Goal: Find contact information: Obtain details needed to contact an individual or organization

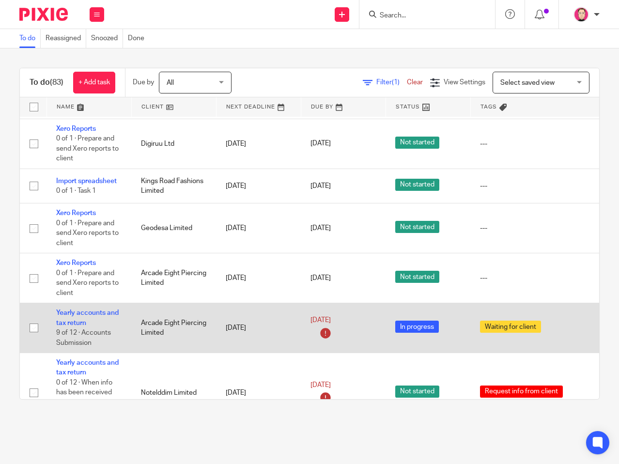
scroll to position [1500, 0]
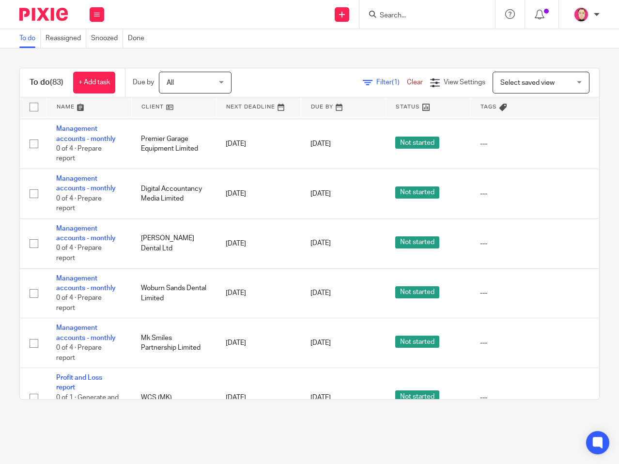
click at [232, 42] on div "To do Reassigned Snoozed Done" at bounding box center [309, 38] width 619 height 19
click at [439, 21] on div at bounding box center [427, 14] width 136 height 29
click at [429, 12] on input "Search" at bounding box center [421, 16] width 87 height 9
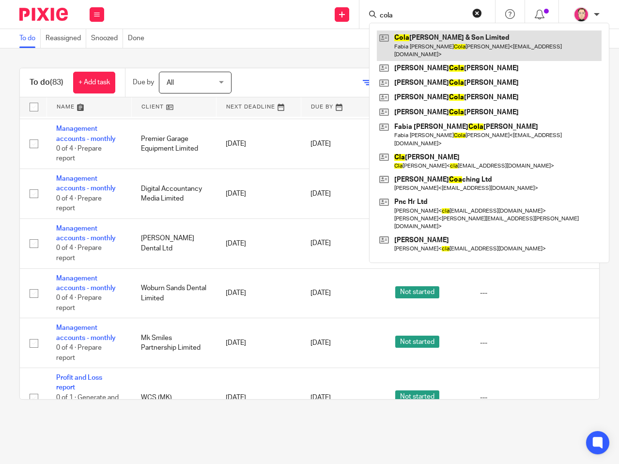
type input "cola"
click at [404, 45] on link at bounding box center [489, 45] width 225 height 30
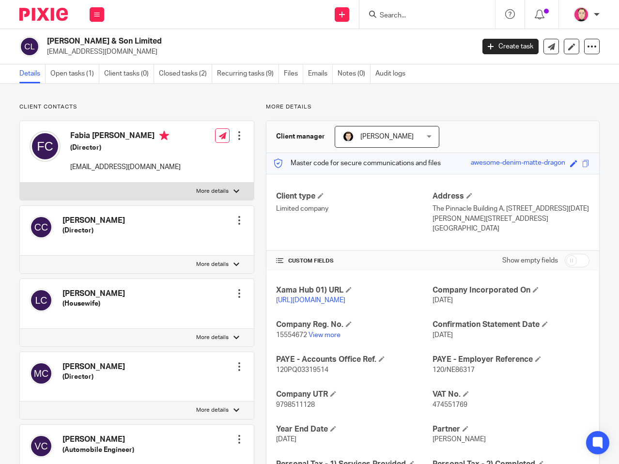
click at [125, 167] on p "[EMAIL_ADDRESS][DOMAIN_NAME]" at bounding box center [125, 167] width 110 height 10
click at [125, 167] on p "info@vincesautos.co.uk" at bounding box center [125, 167] width 110 height 10
copy div "info@vincesautos.co.uk"
